Goal: Entertainment & Leisure: Consume media (video, audio)

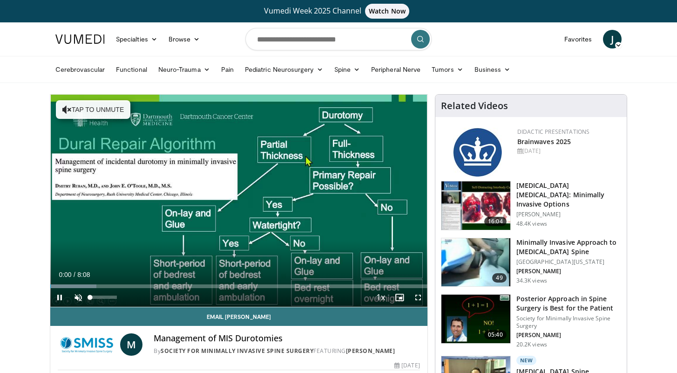
click at [79, 300] on span "Video Player" at bounding box center [78, 297] width 19 height 19
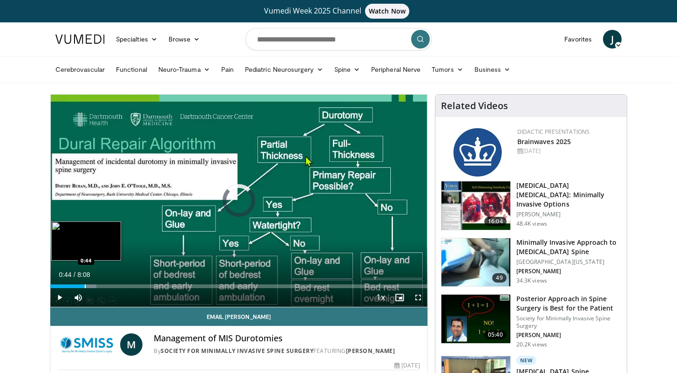
click at [85, 286] on div "Progress Bar" at bounding box center [85, 286] width 1 height 4
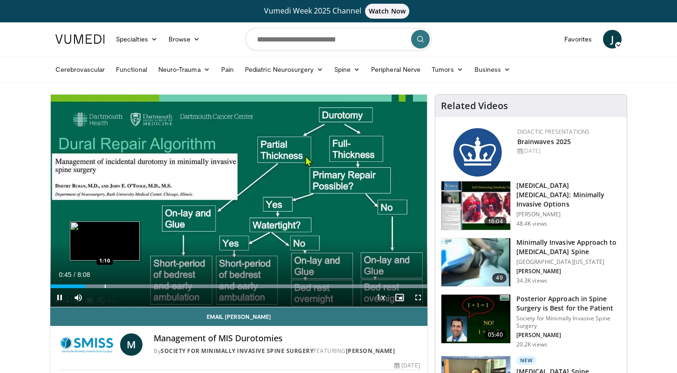
click at [105, 287] on div "Progress Bar" at bounding box center [105, 286] width 1 height 4
click at [117, 287] on div "Progress Bar" at bounding box center [117, 286] width 1 height 4
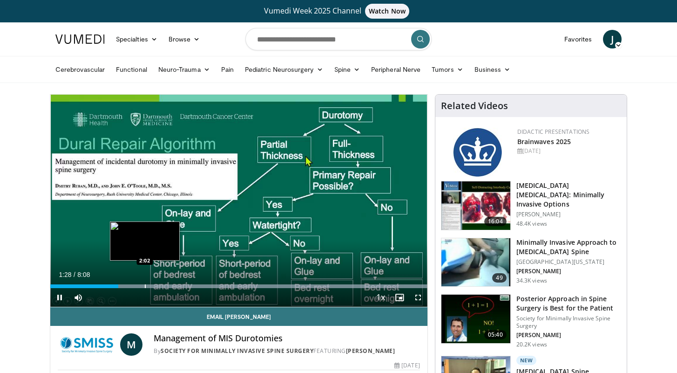
click at [145, 285] on div "Progress Bar" at bounding box center [145, 286] width 1 height 4
click at [161, 285] on div "Progress Bar" at bounding box center [161, 286] width 1 height 4
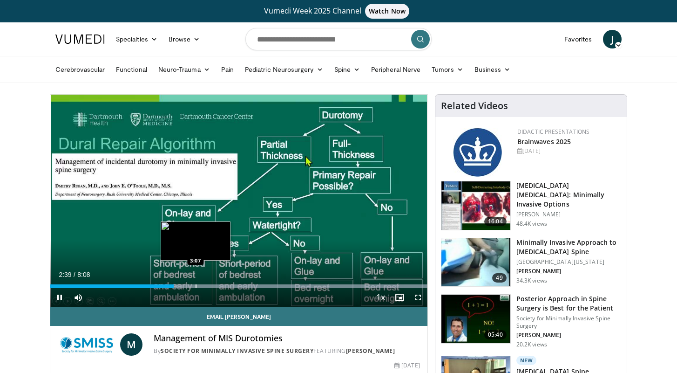
click at [196, 284] on div "Progress Bar" at bounding box center [196, 286] width 1 height 4
click at [216, 281] on div "Loaded : 99.94% 3:07 3:33" at bounding box center [238, 283] width 377 height 9
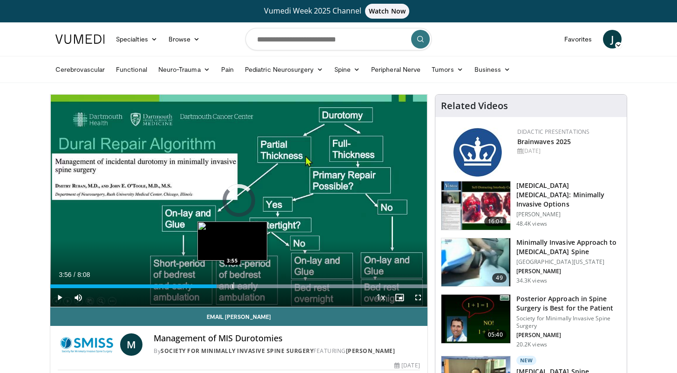
click at [233, 281] on div "Loaded : 99.94% 3:35 3:55" at bounding box center [238, 283] width 377 height 9
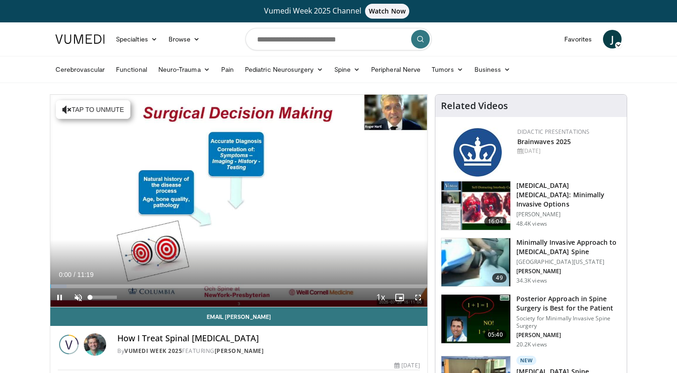
click at [80, 293] on span "Video Player" at bounding box center [78, 297] width 19 height 19
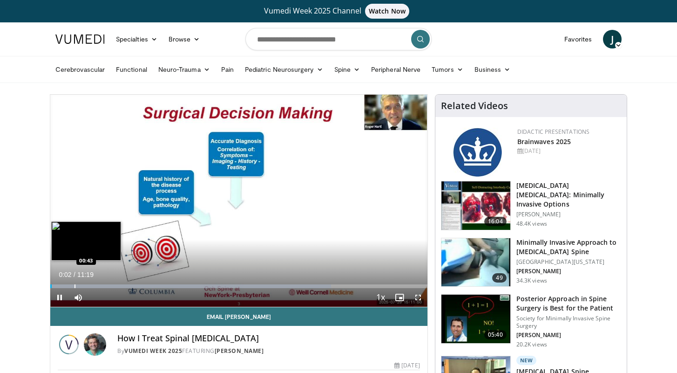
click at [75, 283] on div "Loaded : 74.49% 00:02 00:43" at bounding box center [238, 283] width 377 height 9
click at [98, 283] on div "Loaded : 74.49% 00:44 01:26" at bounding box center [238, 283] width 377 height 9
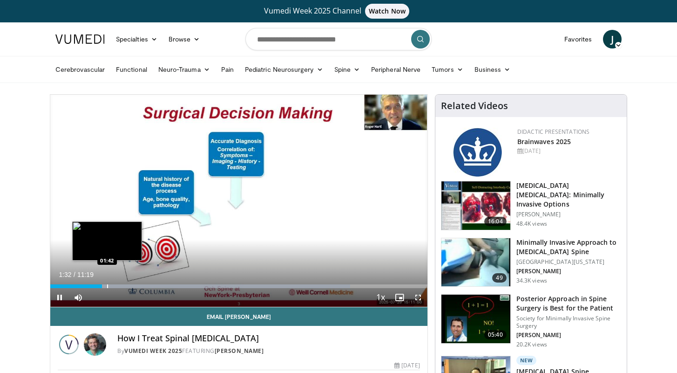
click at [107, 284] on div "Progress Bar" at bounding box center [107, 286] width 1 height 4
click at [116, 284] on div "Progress Bar" at bounding box center [115, 286] width 1 height 4
click at [122, 284] on div "Progress Bar" at bounding box center [122, 286] width 1 height 4
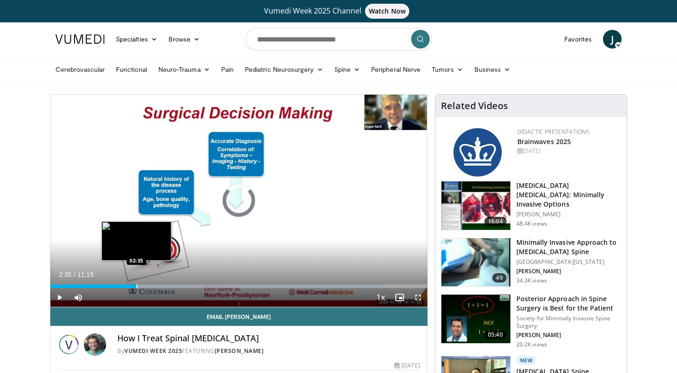
click at [136, 284] on div "Progress Bar" at bounding box center [136, 286] width 1 height 4
click at [147, 284] on div "Progress Bar" at bounding box center [147, 286] width 1 height 4
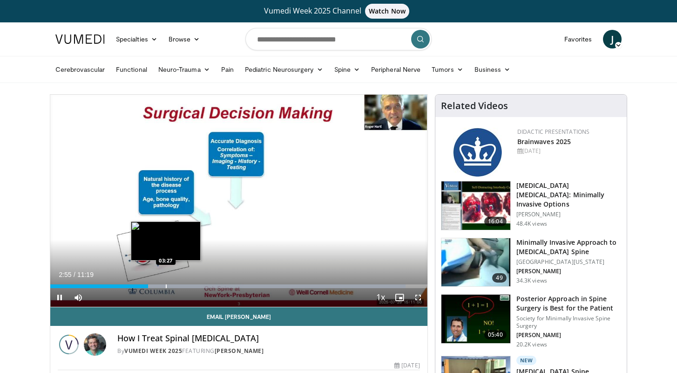
click at [166, 285] on div "Progress Bar" at bounding box center [166, 286] width 1 height 4
click at [180, 285] on div "Progress Bar" at bounding box center [180, 286] width 1 height 4
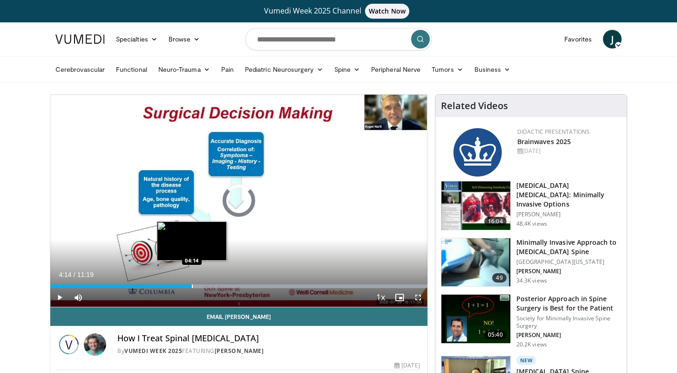
click at [192, 285] on div "Progress Bar" at bounding box center [192, 286] width 1 height 4
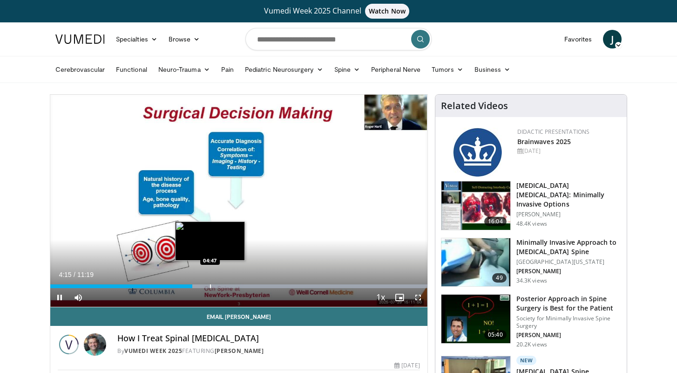
click at [210, 287] on div "Progress Bar" at bounding box center [210, 286] width 1 height 4
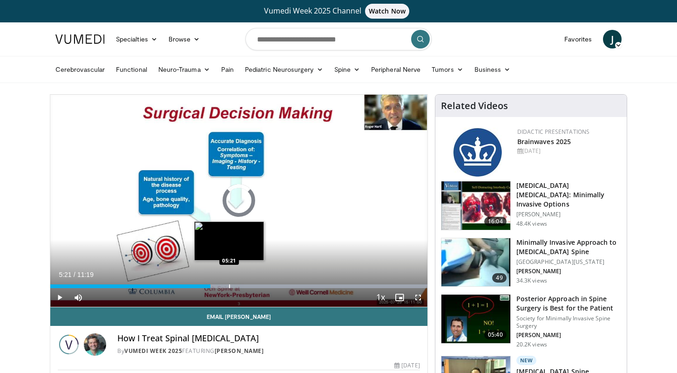
click at [229, 286] on div "Progress Bar" at bounding box center [229, 286] width 1 height 4
click at [240, 286] on div "Progress Bar" at bounding box center [240, 286] width 1 height 4
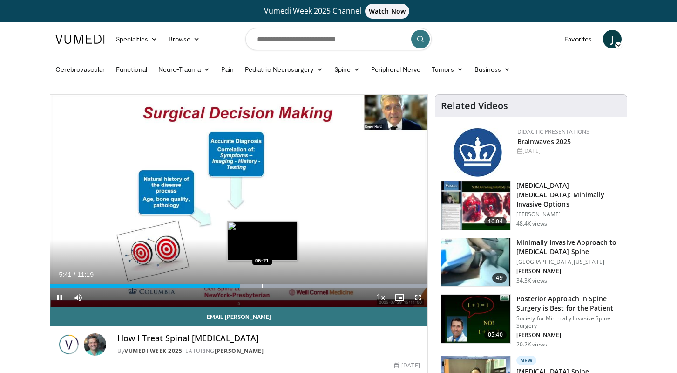
click at [262, 287] on div "Progress Bar" at bounding box center [262, 286] width 1 height 4
click at [279, 287] on video-js "**********" at bounding box center [238, 201] width 377 height 212
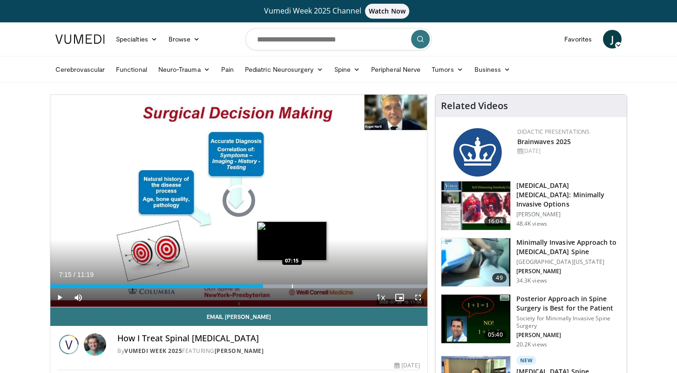
click at [292, 287] on div "Progress Bar" at bounding box center [292, 286] width 1 height 4
click at [302, 286] on div "Progress Bar" at bounding box center [302, 286] width 1 height 4
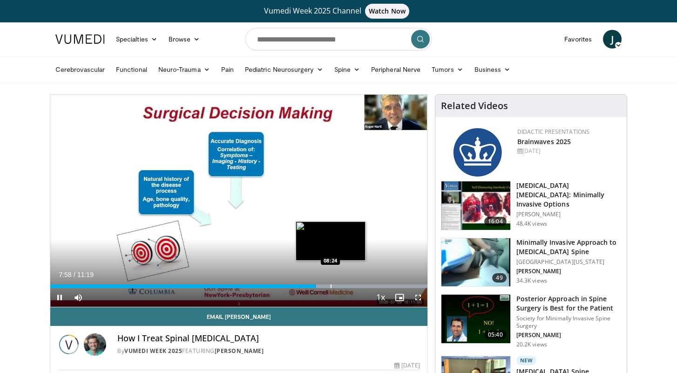
click at [331, 285] on div "Progress Bar" at bounding box center [331, 286] width 1 height 4
click at [347, 286] on div "Progress Bar" at bounding box center [347, 286] width 1 height 4
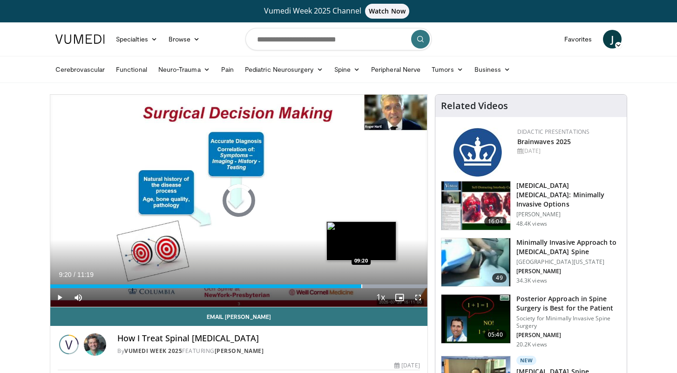
click at [361, 286] on div "Progress Bar" at bounding box center [361, 286] width 1 height 4
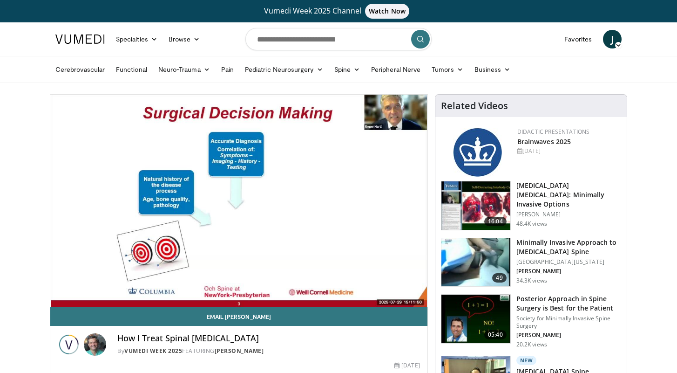
click at [370, 286] on div "10 seconds Tap to unmute" at bounding box center [238, 201] width 377 height 212
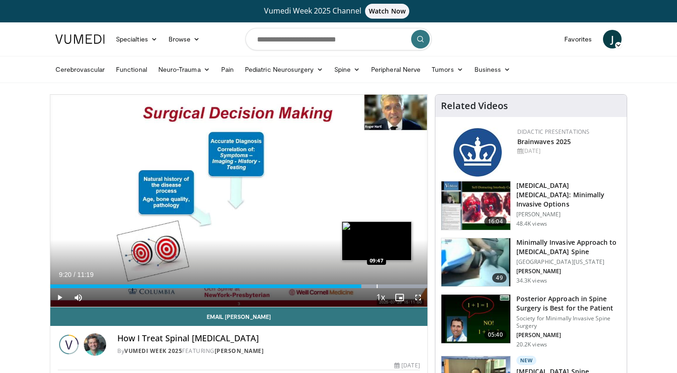
click at [377, 287] on div "Progress Bar" at bounding box center [377, 286] width 1 height 4
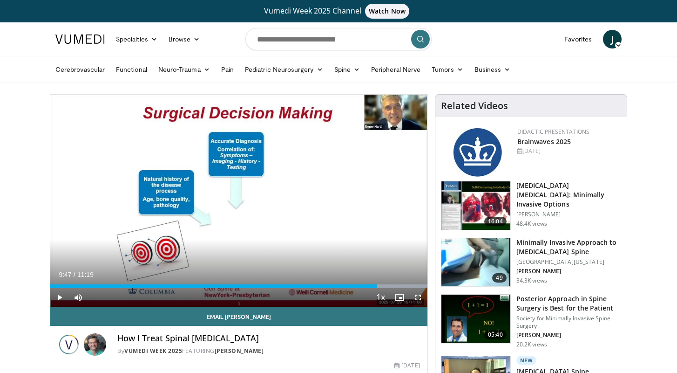
click at [61, 294] on span "Video Player" at bounding box center [59, 297] width 19 height 19
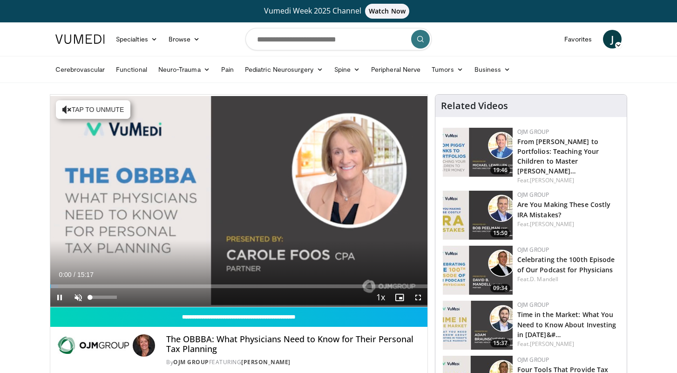
click at [80, 300] on span "Video Player" at bounding box center [78, 297] width 19 height 19
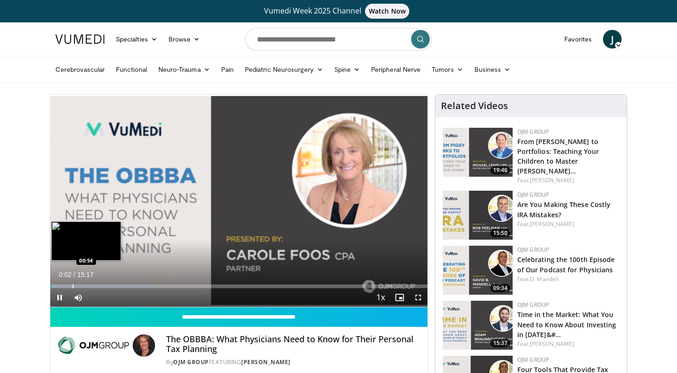
click at [73, 284] on div "Progress Bar" at bounding box center [73, 286] width 1 height 4
click at [89, 284] on div "Progress Bar" at bounding box center [89, 286] width 1 height 4
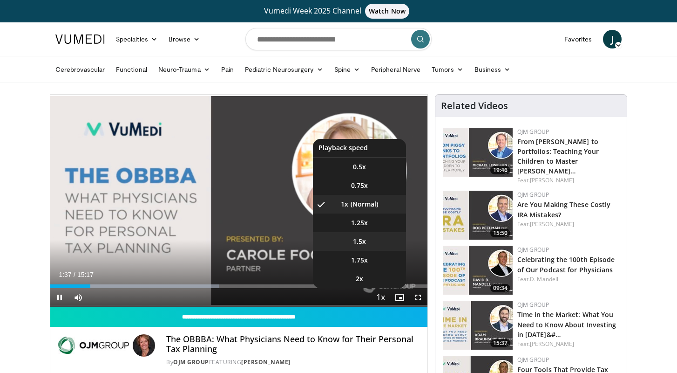
click at [355, 246] on li "1.5x" at bounding box center [359, 241] width 93 height 19
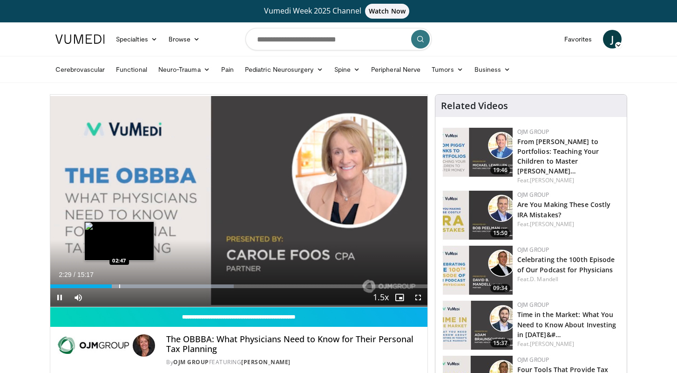
click at [119, 283] on div "Loaded : 48.61% 02:29 02:47" at bounding box center [238, 283] width 377 height 9
click at [128, 283] on div "Loaded : 49.09% 02:48 03:08" at bounding box center [238, 283] width 377 height 9
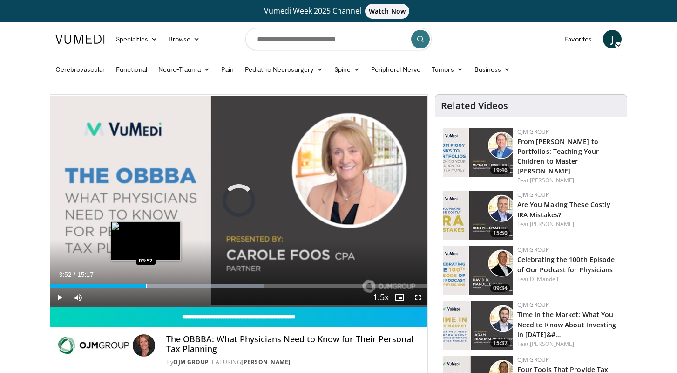
click at [146, 285] on div "Progress Bar" at bounding box center [146, 286] width 1 height 4
click at [153, 285] on div "Progress Bar" at bounding box center [153, 286] width 1 height 4
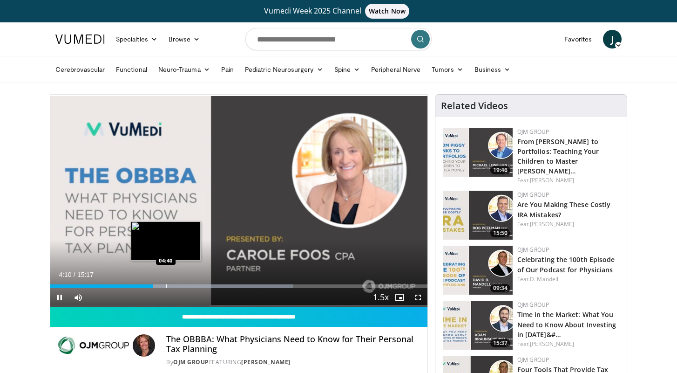
click at [166, 285] on div "Progress Bar" at bounding box center [166, 286] width 1 height 4
click at [179, 284] on div "Progress Bar" at bounding box center [179, 286] width 1 height 4
click at [188, 284] on div "Progress Bar" at bounding box center [188, 286] width 1 height 4
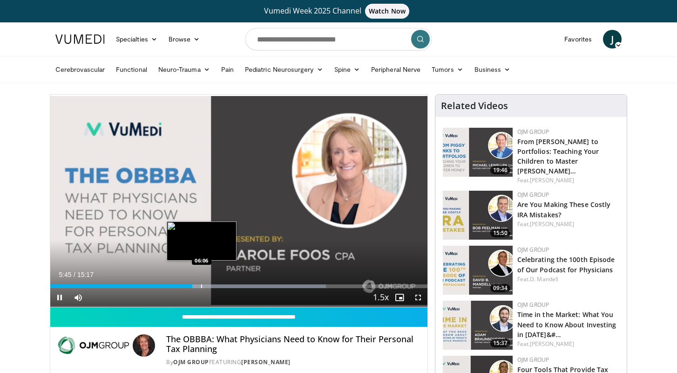
click at [202, 283] on div "Loaded : 73.09% 05:46 06:06" at bounding box center [238, 283] width 377 height 9
click at [211, 284] on div "Progress Bar" at bounding box center [210, 286] width 1 height 4
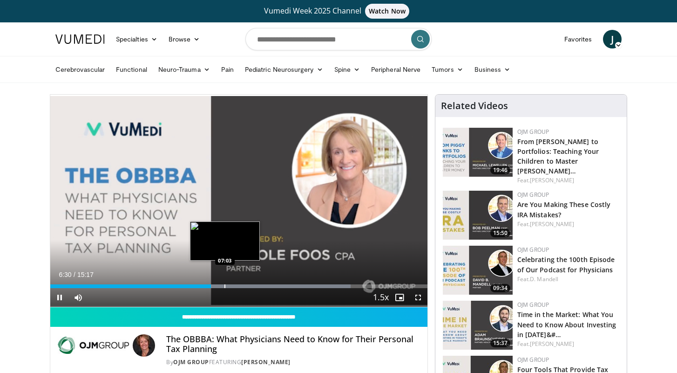
click at [225, 282] on div "Loaded : 79.64% 06:31 07:03" at bounding box center [238, 283] width 377 height 9
click at [241, 284] on div "Progress Bar" at bounding box center [241, 286] width 1 height 4
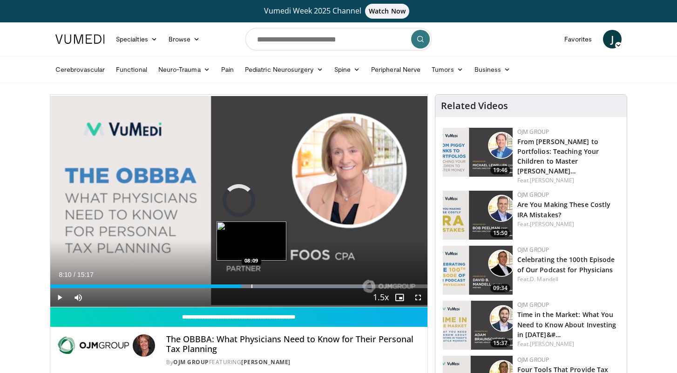
click at [252, 284] on div "Progress Bar" at bounding box center [252, 286] width 1 height 4
click at [264, 284] on div "Progress Bar" at bounding box center [264, 286] width 1 height 4
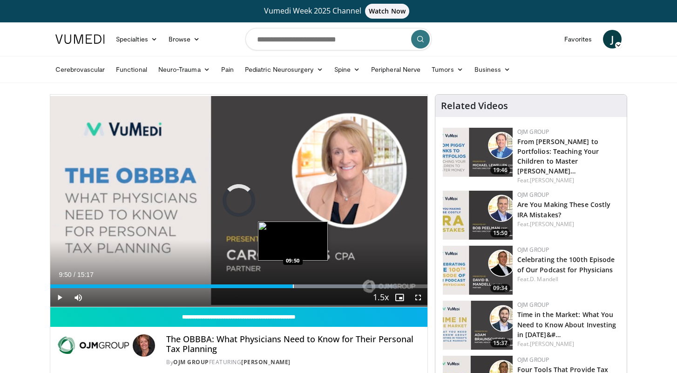
click at [292, 285] on div "Loaded : 91.87% 09:39 09:50" at bounding box center [238, 286] width 377 height 4
click at [299, 285] on div "Progress Bar" at bounding box center [299, 286] width 1 height 4
click at [307, 285] on div "Progress Bar" at bounding box center [307, 286] width 1 height 4
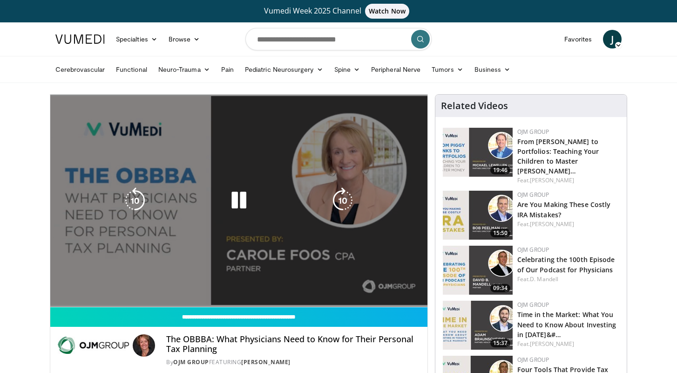
click at [317, 285] on video-js "**********" at bounding box center [238, 201] width 377 height 212
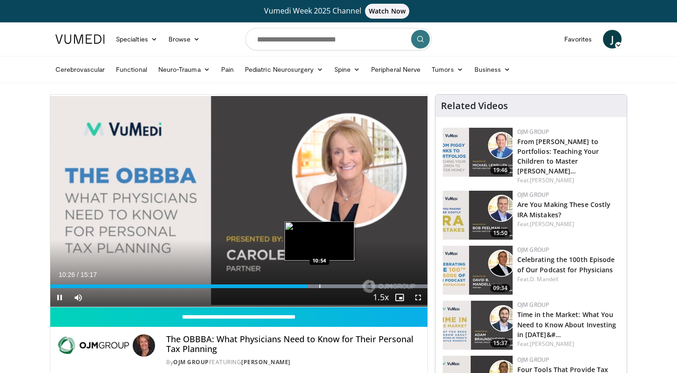
click at [320, 285] on div "Progress Bar" at bounding box center [320, 286] width 1 height 4
click at [328, 285] on div "Progress Bar" at bounding box center [328, 286] width 1 height 4
click at [335, 285] on div "Progress Bar" at bounding box center [335, 286] width 1 height 4
click at [351, 285] on div "Progress Bar" at bounding box center [351, 286] width 1 height 4
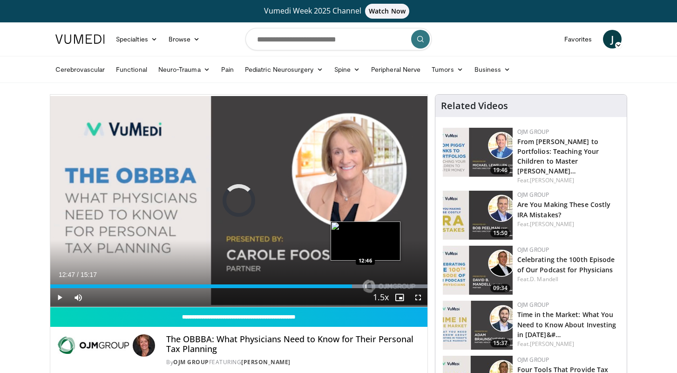
click at [366, 286] on div "Progress Bar" at bounding box center [366, 286] width 1 height 4
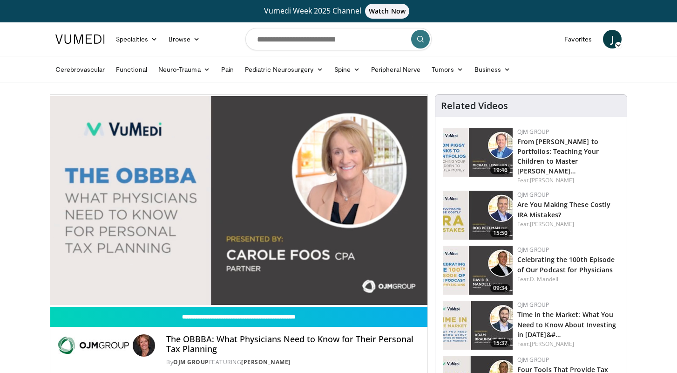
click at [376, 286] on div "10 seconds Tap to unmute" at bounding box center [238, 201] width 377 height 212
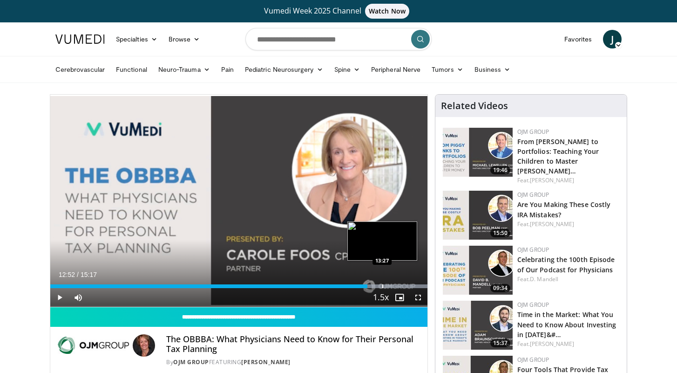
click at [382, 285] on div "Progress Bar" at bounding box center [382, 286] width 1 height 4
click at [388, 287] on div "Progress Bar" at bounding box center [387, 286] width 1 height 4
